Goal: Find specific page/section: Find specific page/section

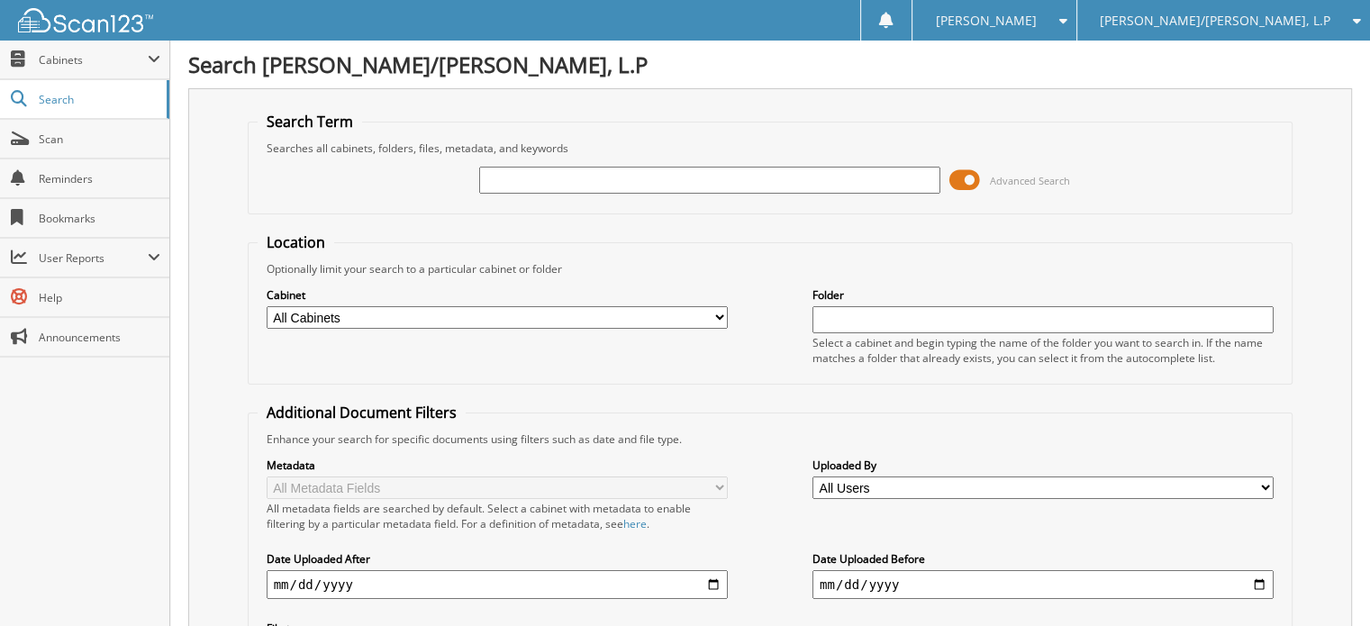
click at [547, 176] on input "text" at bounding box center [709, 180] width 461 height 27
type input "[PERSON_NAME]"
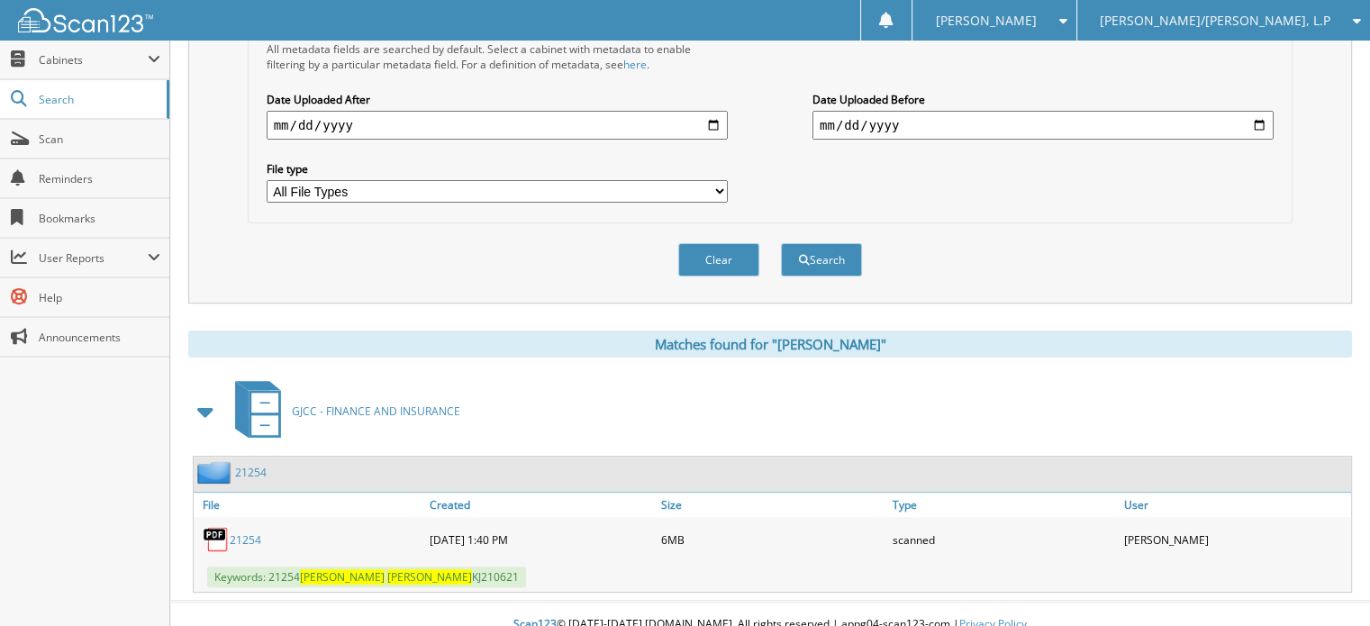
scroll to position [460, 0]
click at [257, 531] on link "21254" at bounding box center [246, 538] width 32 height 15
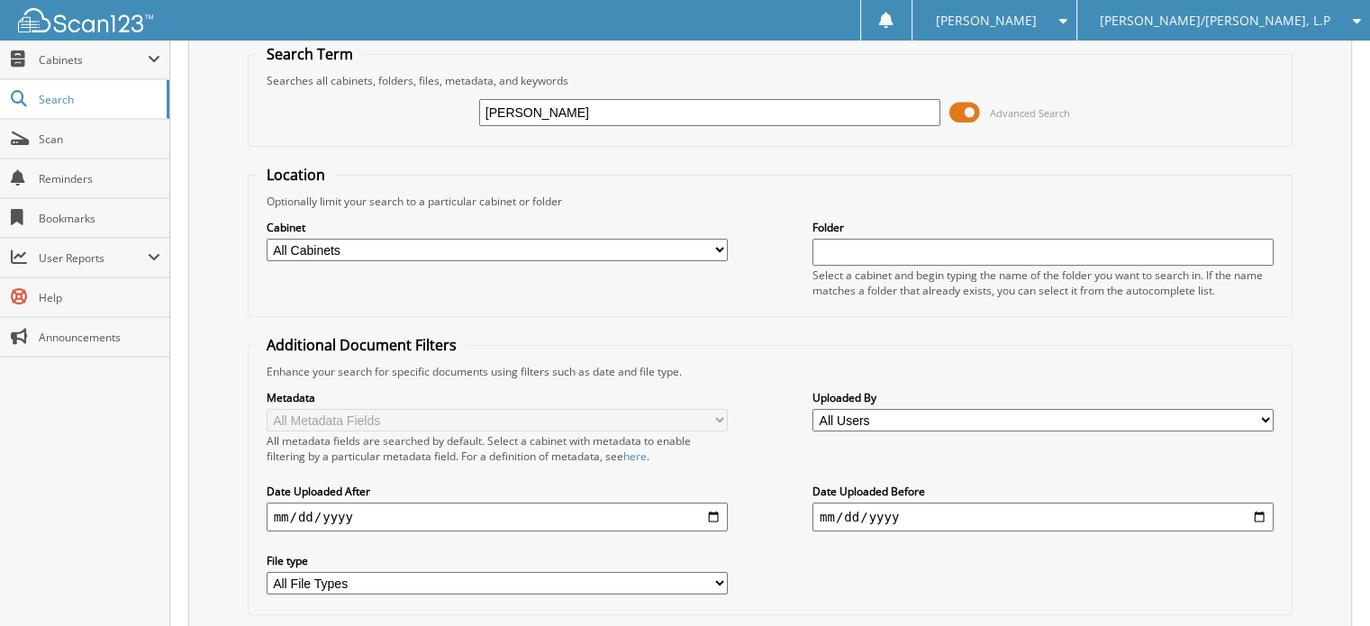
scroll to position [0, 0]
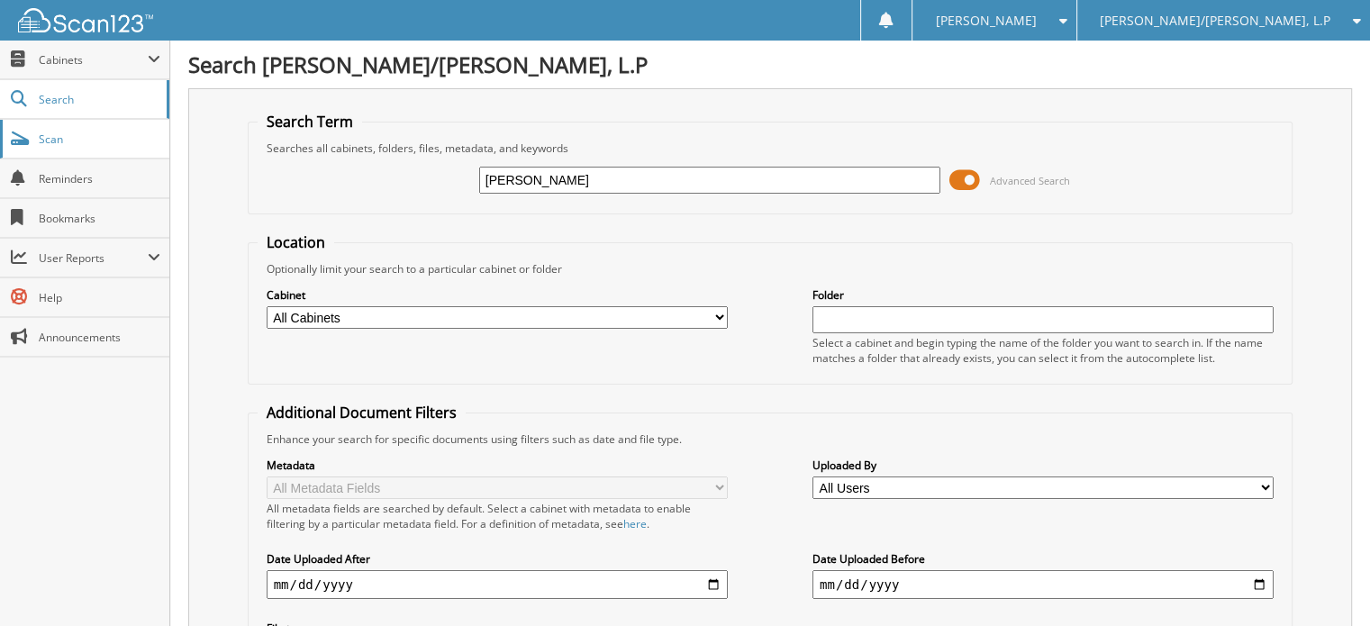
click at [86, 141] on span "Scan" at bounding box center [100, 138] width 122 height 15
